Goal: Information Seeking & Learning: Check status

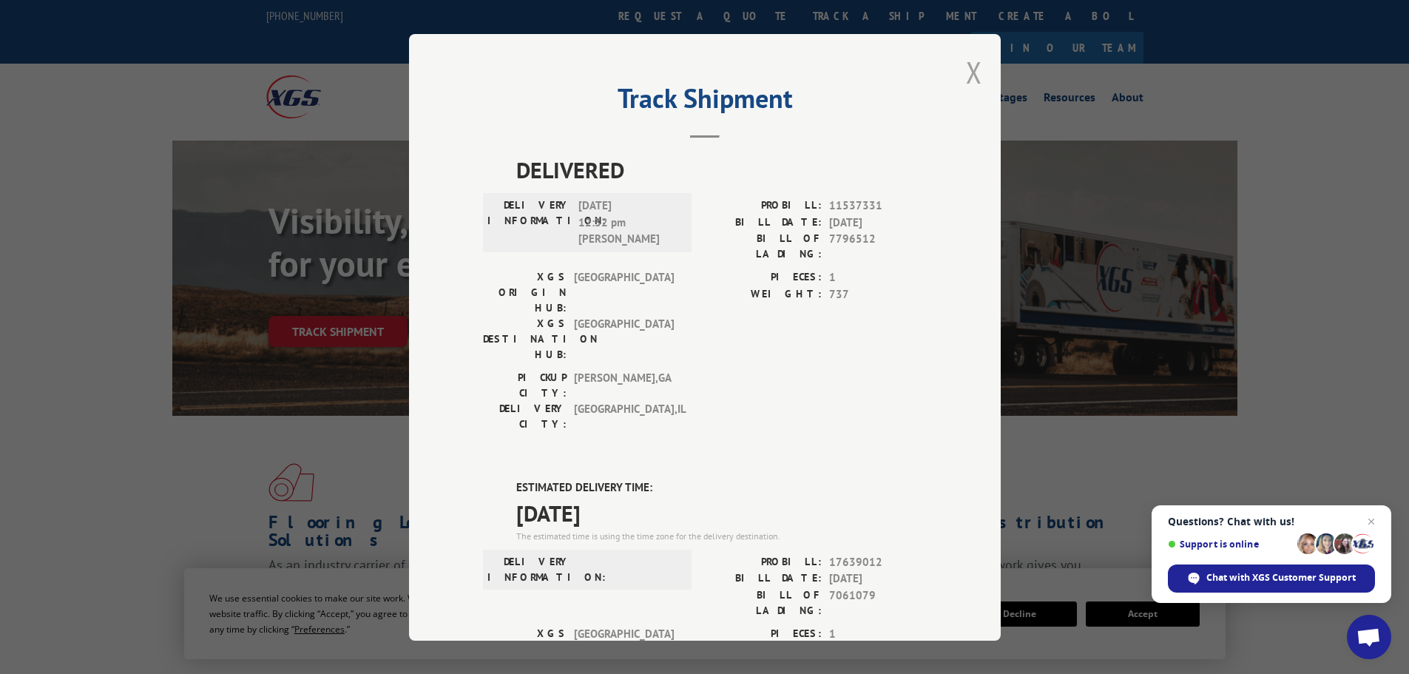
click at [966, 73] on button "Close modal" at bounding box center [974, 72] width 16 height 39
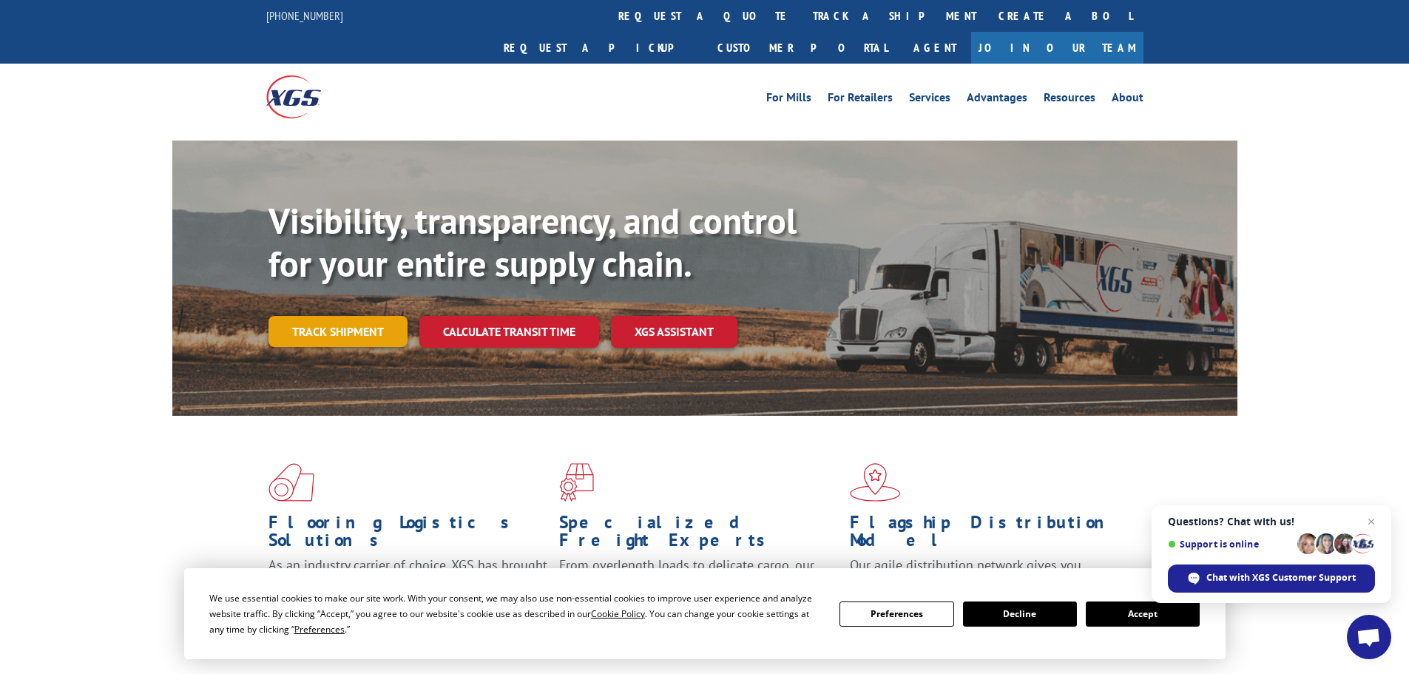
click at [329, 316] on link "Track shipment" at bounding box center [338, 331] width 139 height 31
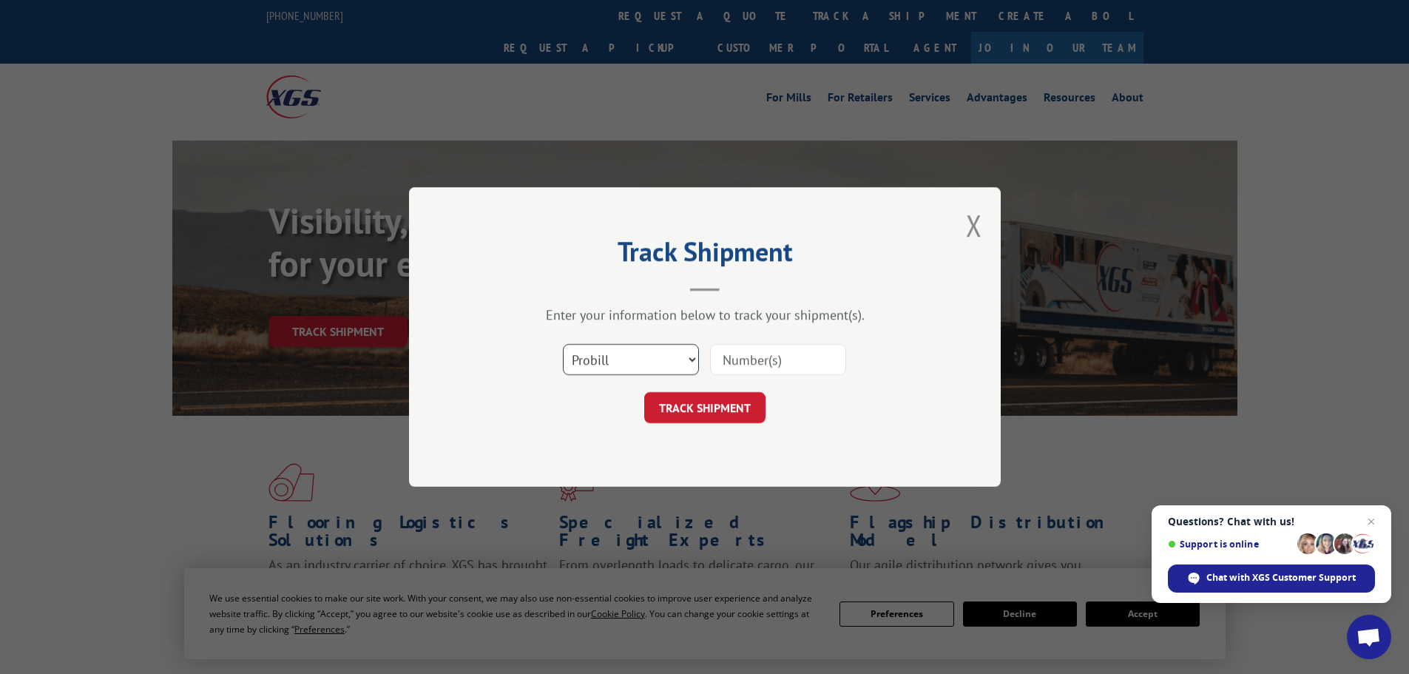
click at [640, 355] on select "Select category... Probill BOL PO" at bounding box center [631, 359] width 136 height 31
select select "po"
click at [563, 344] on select "Select category... Probill BOL PO" at bounding box center [631, 359] width 136 height 31
click at [740, 352] on input at bounding box center [778, 359] width 136 height 31
paste input "22533458"
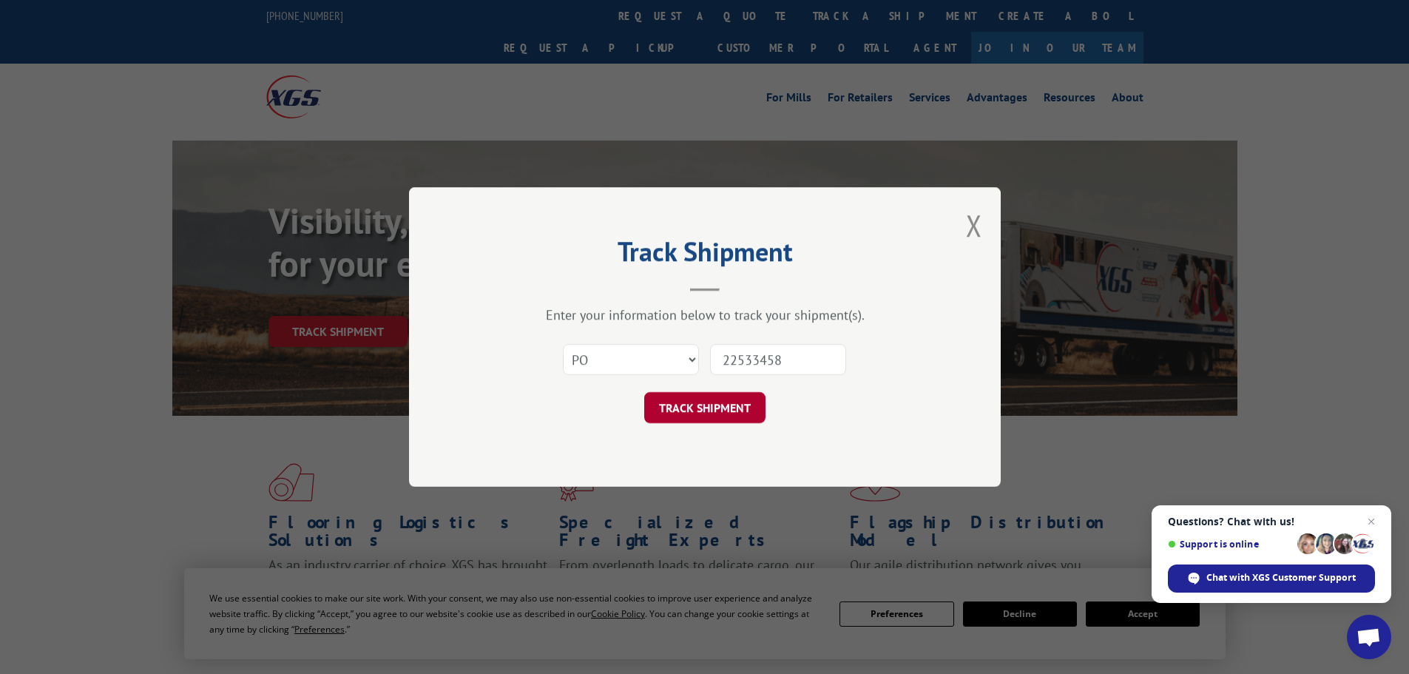
type input "22533458"
click at [690, 417] on button "TRACK SHIPMENT" at bounding box center [704, 407] width 121 height 31
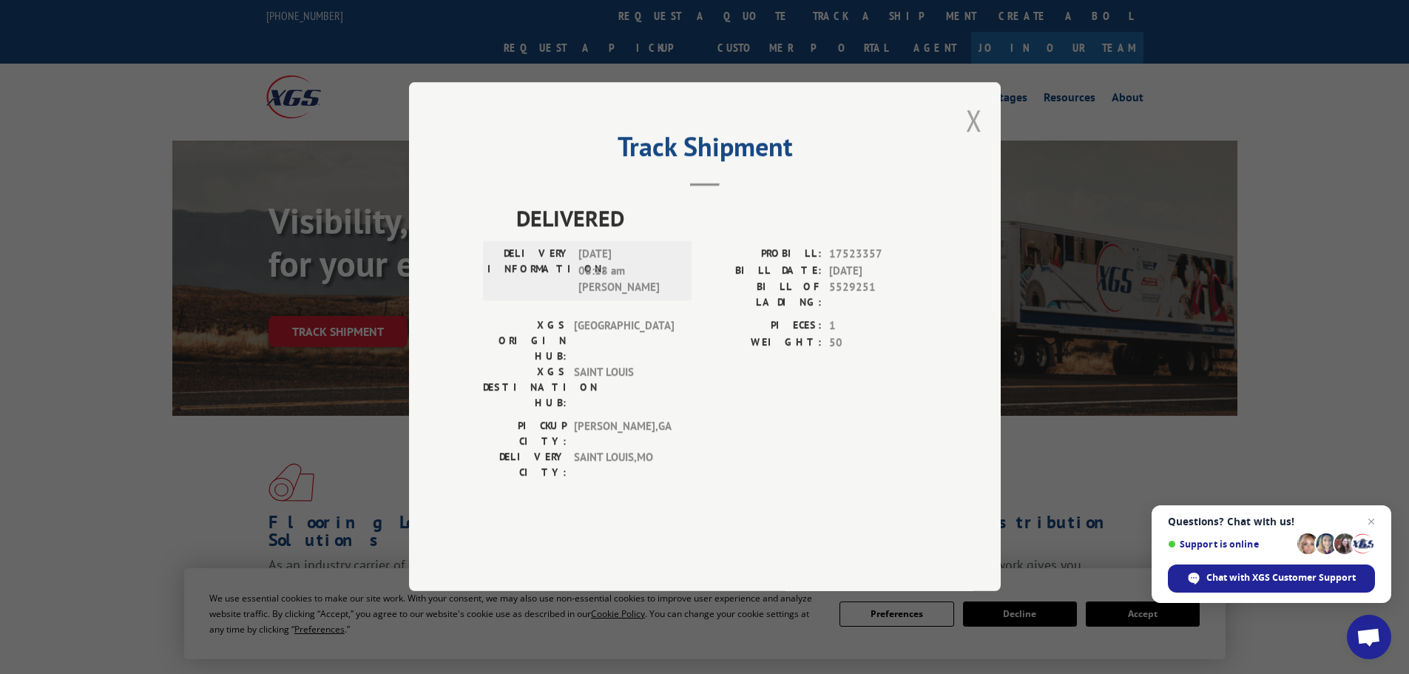
click at [973, 140] on button "Close modal" at bounding box center [974, 120] width 16 height 39
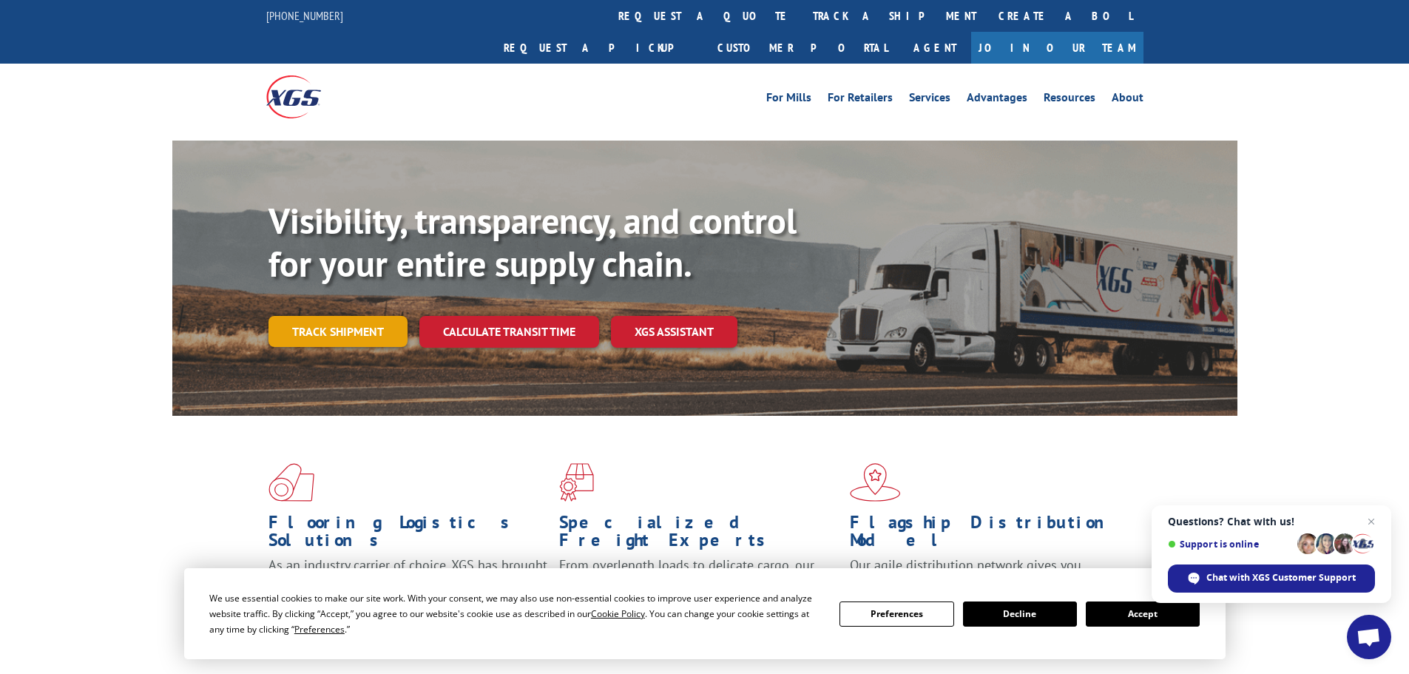
click at [349, 316] on link "Track shipment" at bounding box center [338, 331] width 139 height 31
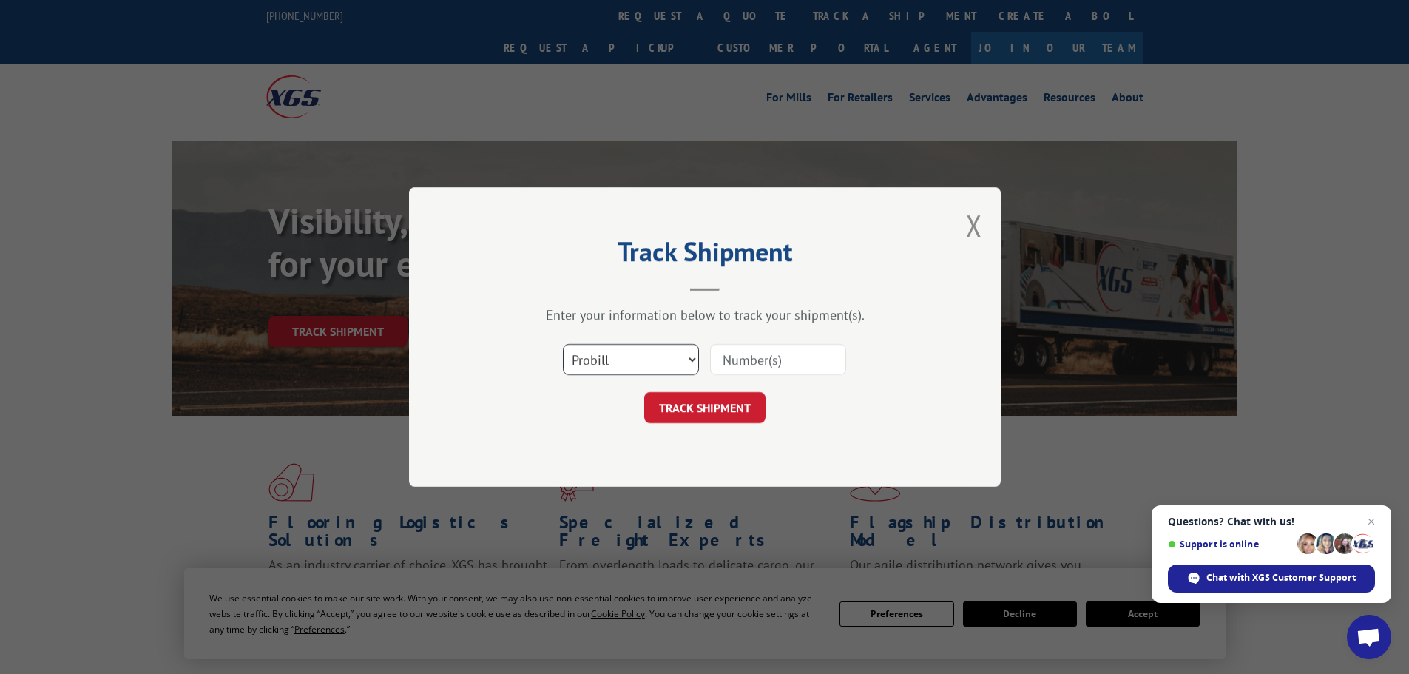
click at [633, 363] on select "Select category... Probill BOL PO" at bounding box center [631, 359] width 136 height 31
select select "po"
click at [563, 344] on select "Select category... Probill BOL PO" at bounding box center [631, 359] width 136 height 31
click at [732, 361] on input at bounding box center [778, 359] width 136 height 31
paste input "22533621"
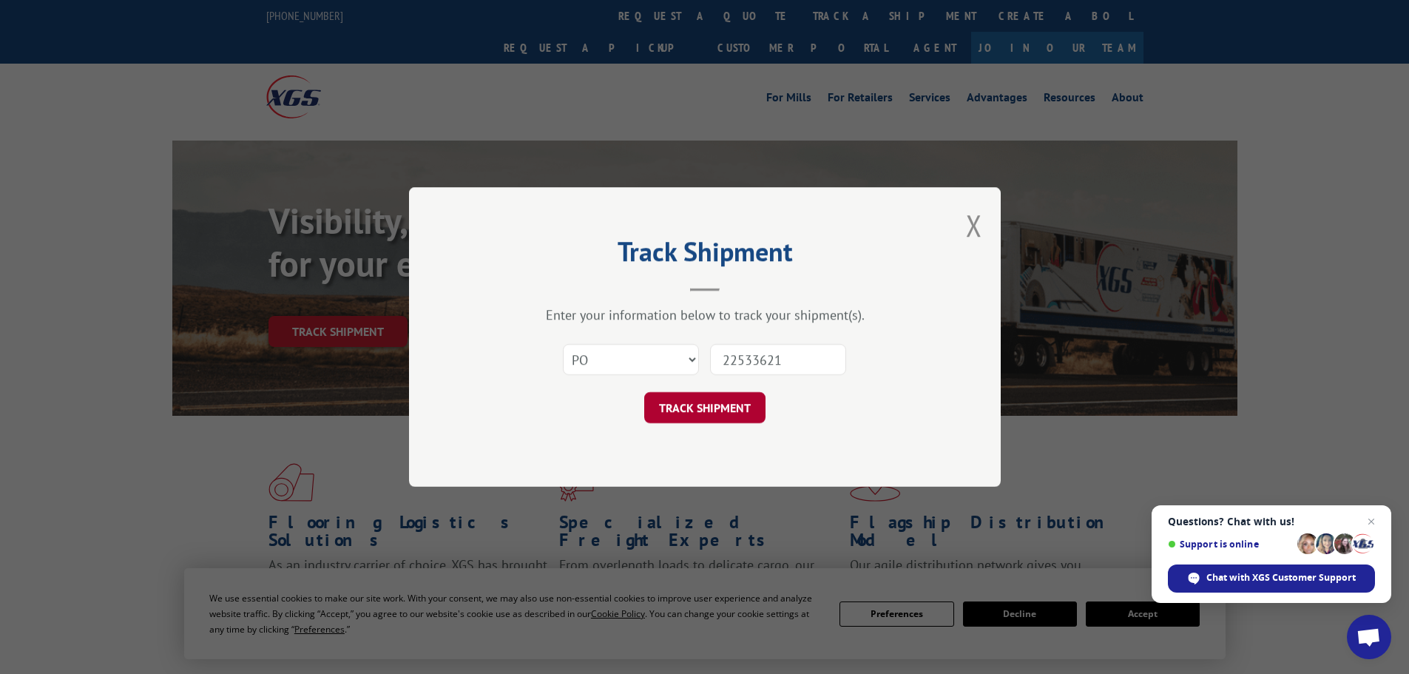
type input "22533621"
click at [727, 402] on button "TRACK SHIPMENT" at bounding box center [704, 407] width 121 height 31
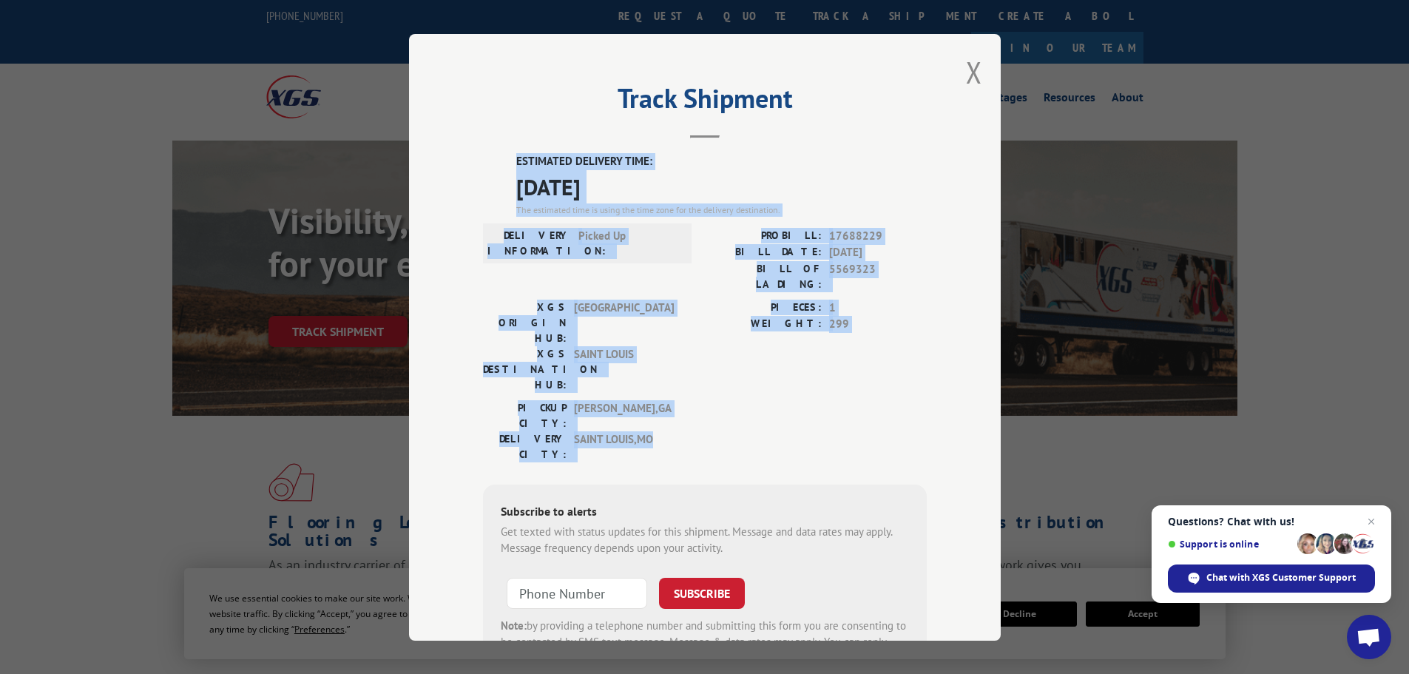
drag, startPoint x: 510, startPoint y: 157, endPoint x: 715, endPoint y: 363, distance: 290.9
click at [715, 363] on div "ESTIMATED DELIVERY TIME: [DATE] The estimated time is using the time zone for t…" at bounding box center [705, 419] width 444 height 532
copy div "ESTIMATED DELIVERY TIME: [DATE] The estimated time is using the time zone for t…"
click at [966, 69] on button "Close modal" at bounding box center [974, 72] width 16 height 39
